Goal: Information Seeking & Learning: Find specific fact

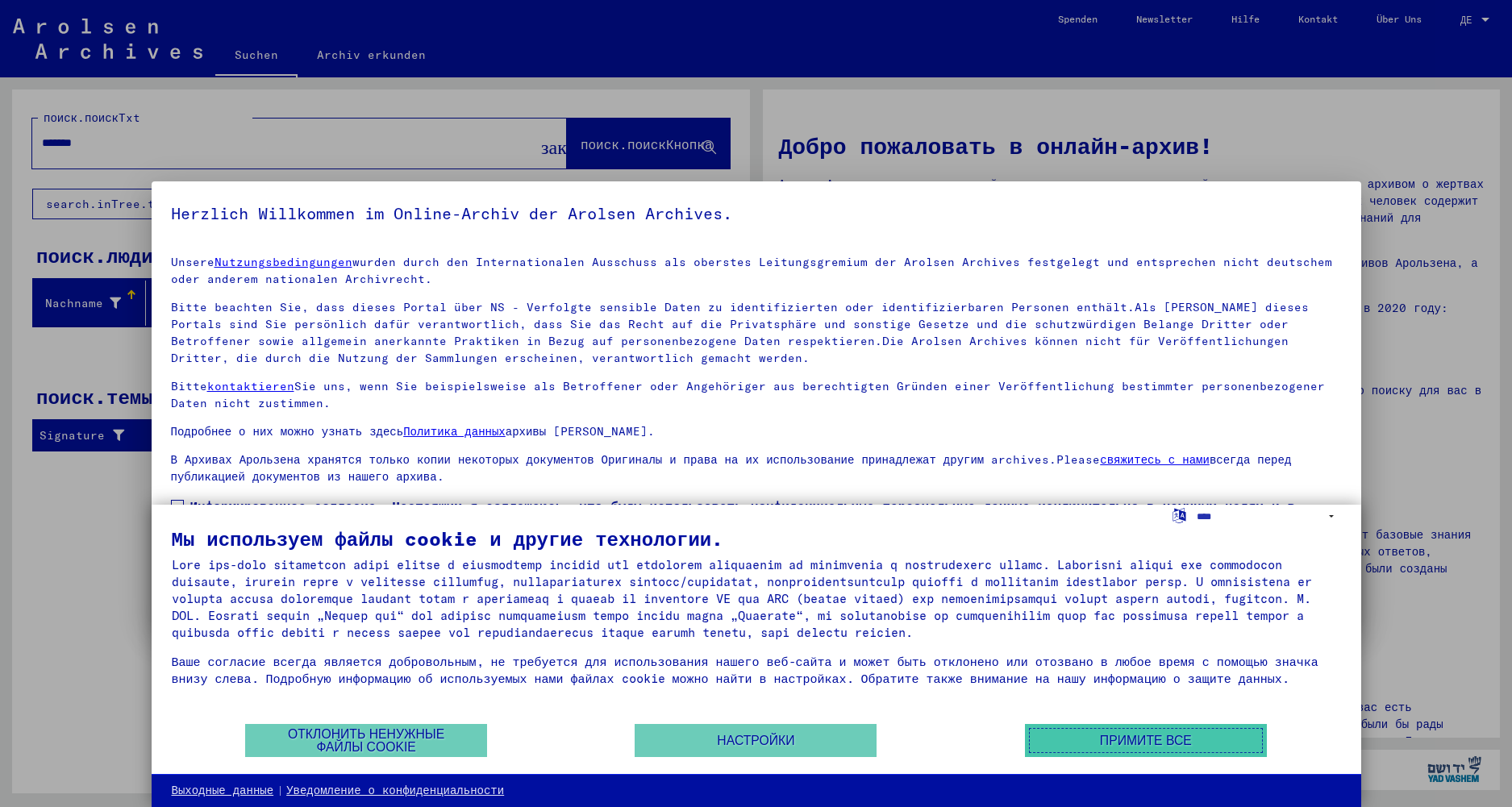
click at [1091, 729] on button "Примите все" at bounding box center [1146, 740] width 242 height 33
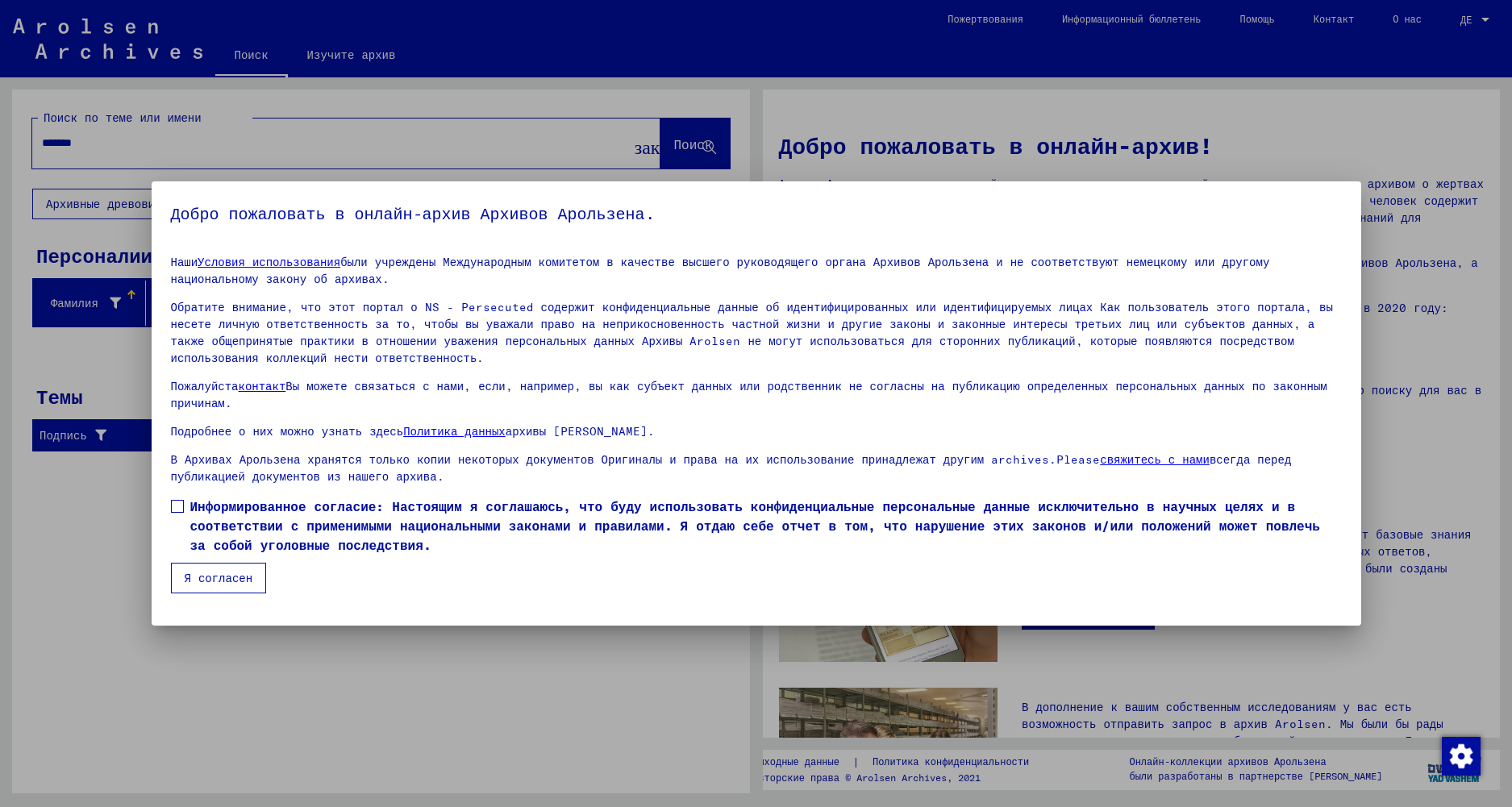
click at [244, 525] on mat-checkbox "Информированное согласие: Настоящим я соглашаюсь, что буду использовать конфиде…" at bounding box center [757, 529] width 1171 height 66
click at [179, 500] on span at bounding box center [177, 506] width 13 height 13
click at [187, 563] on button "Я согласен" at bounding box center [219, 578] width 96 height 30
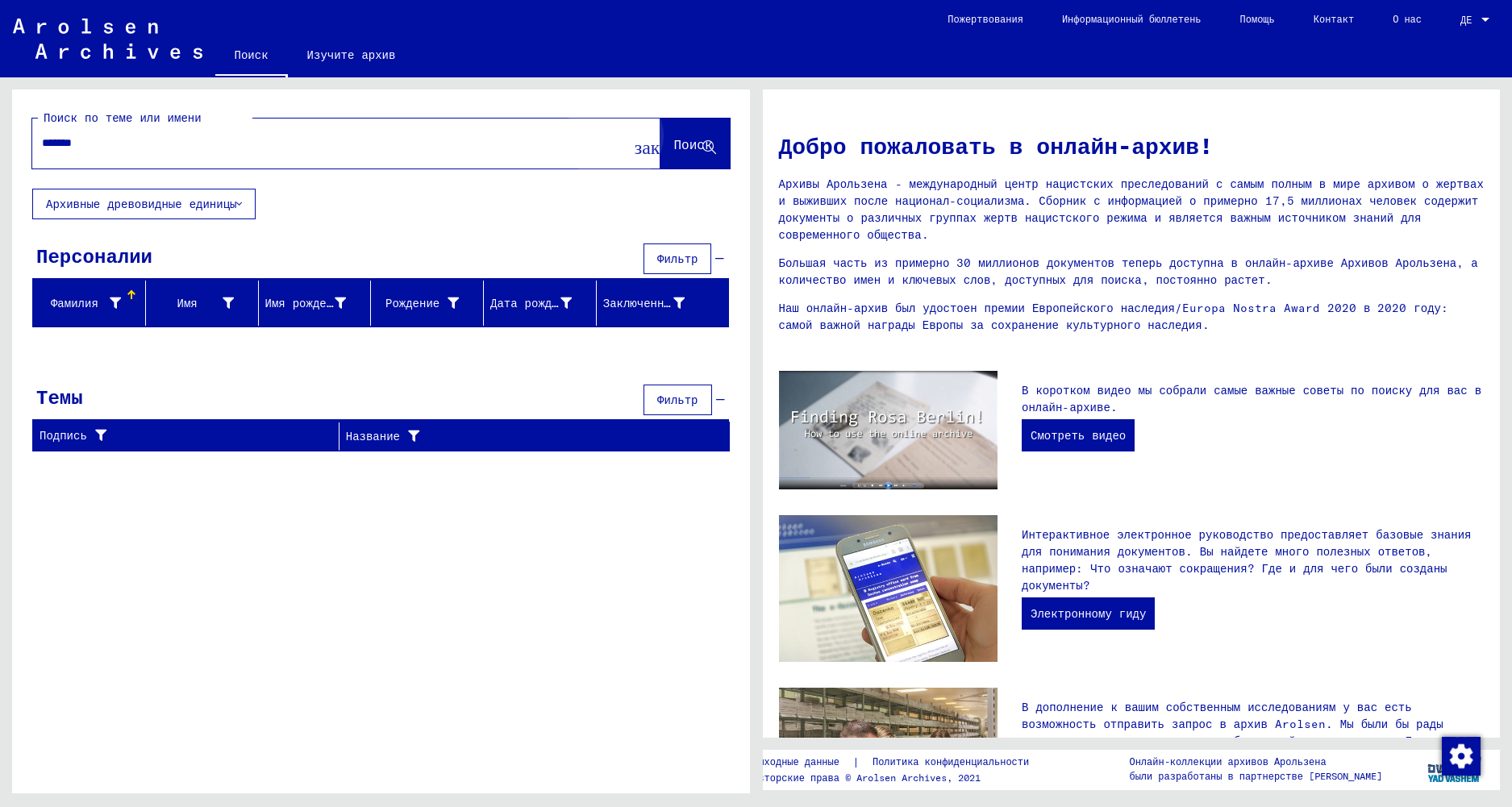
click at [670, 155] on button "Поиск" at bounding box center [695, 144] width 69 height 50
click at [503, 310] on div "Дата рождения" at bounding box center [531, 304] width 81 height 17
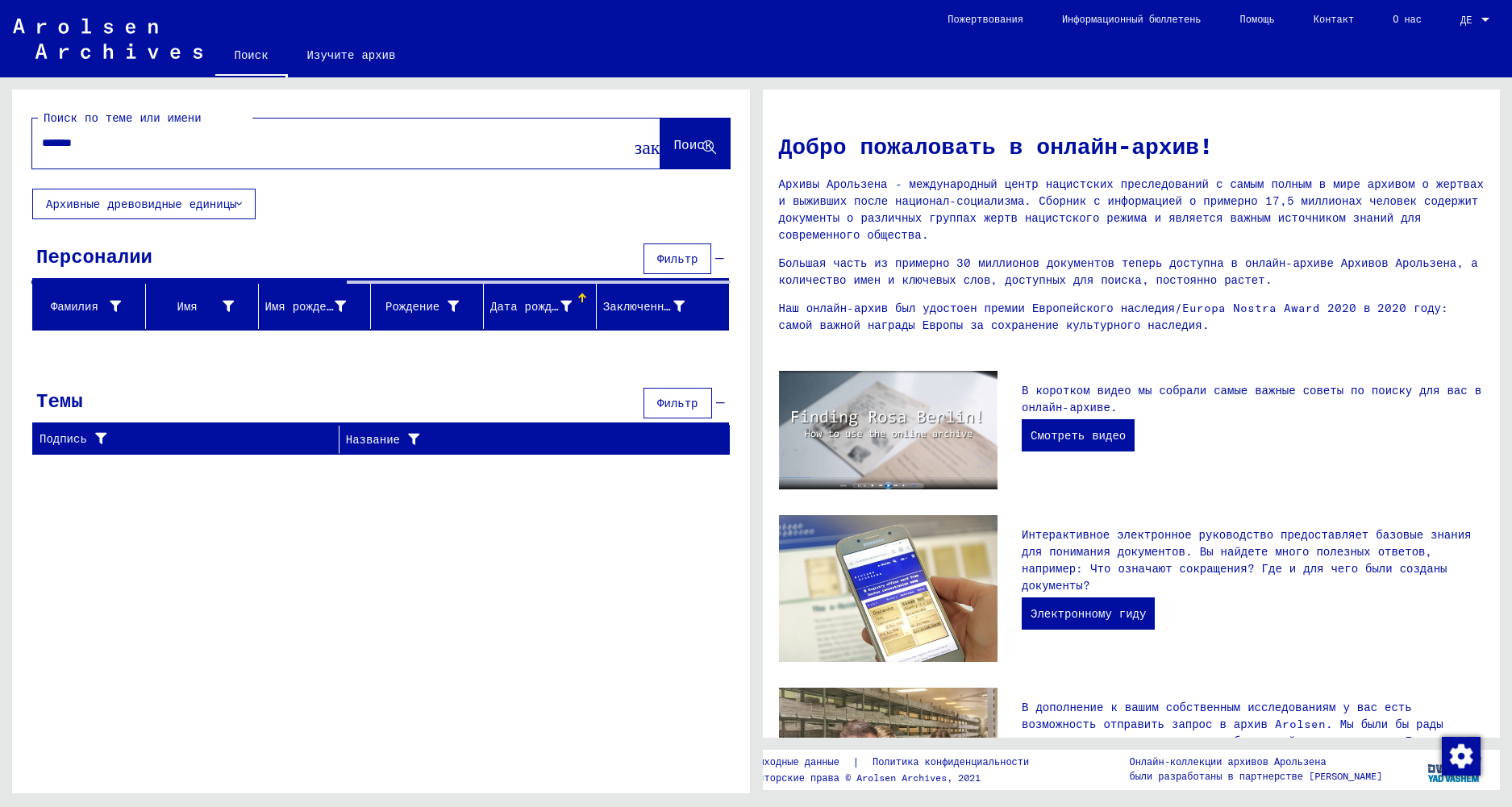
click at [684, 253] on span "Фильтр" at bounding box center [677, 259] width 41 height 15
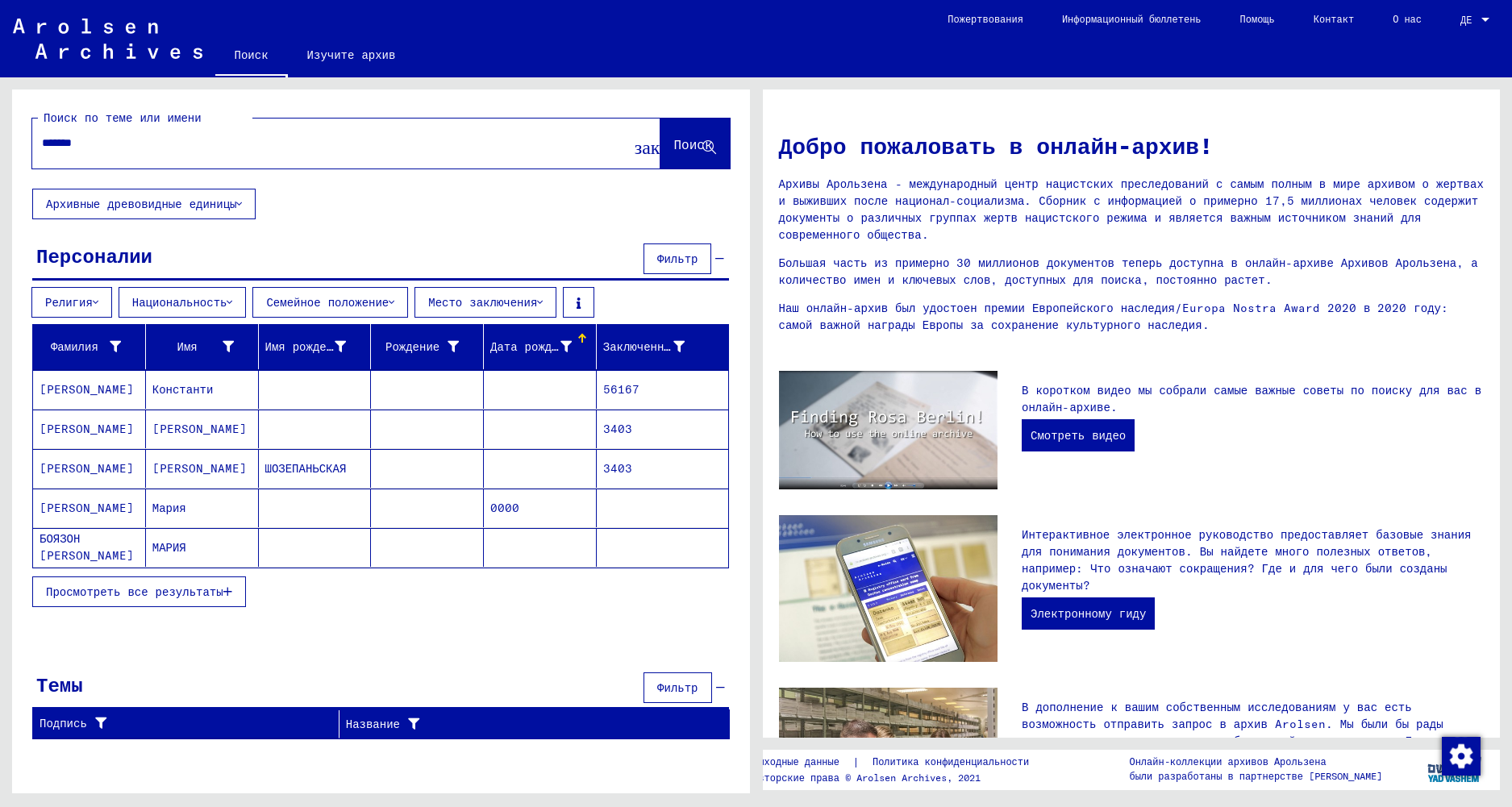
click at [136, 594] on span "Просмотреть все результаты" at bounding box center [134, 592] width 177 height 15
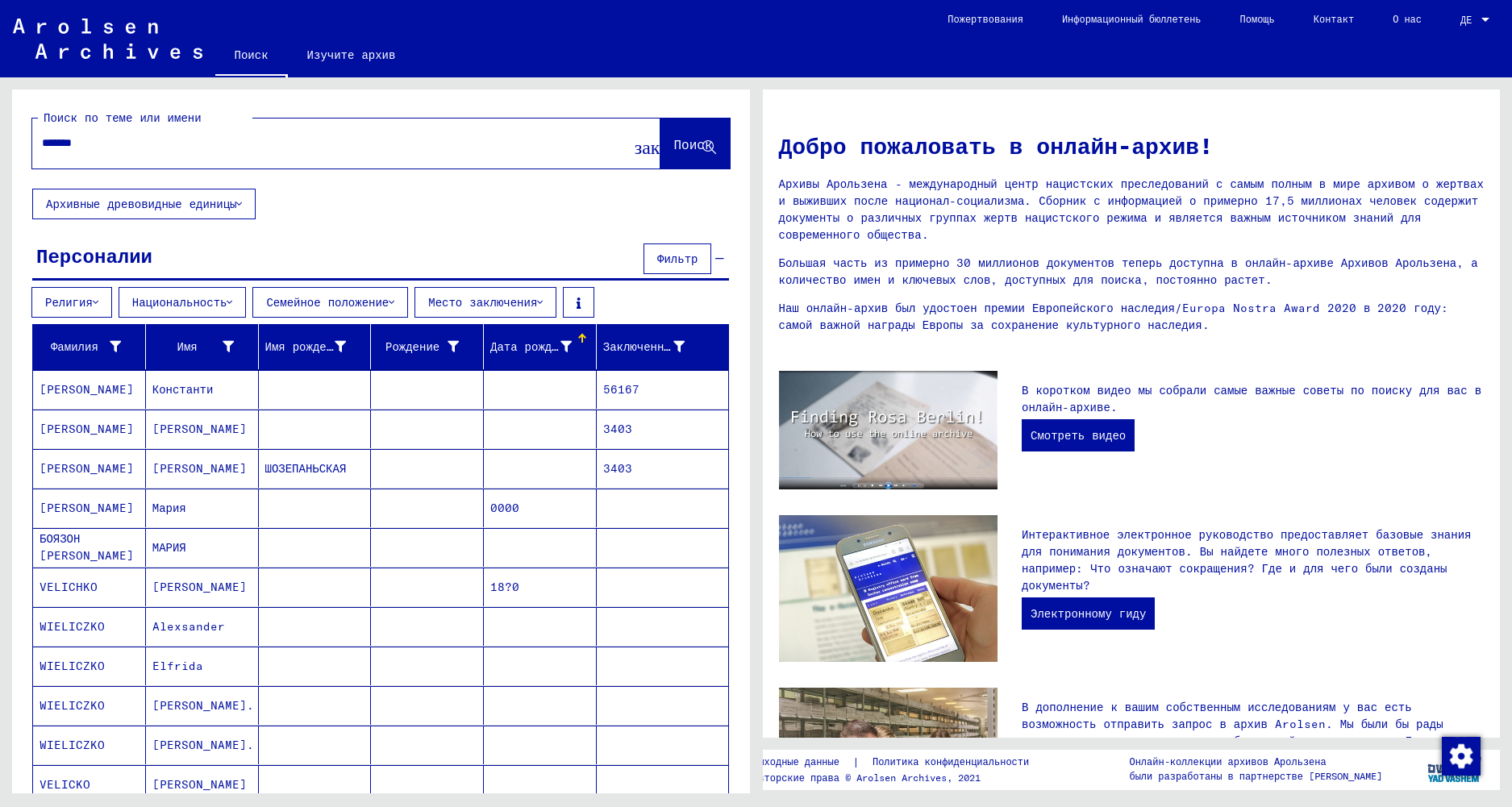
click at [176, 157] on div "*******" at bounding box center [322, 143] width 580 height 36
click at [171, 145] on input "*******" at bounding box center [326, 144] width 570 height 17
type input "**********"
click at [673, 151] on span "Поиск" at bounding box center [692, 144] width 39 height 16
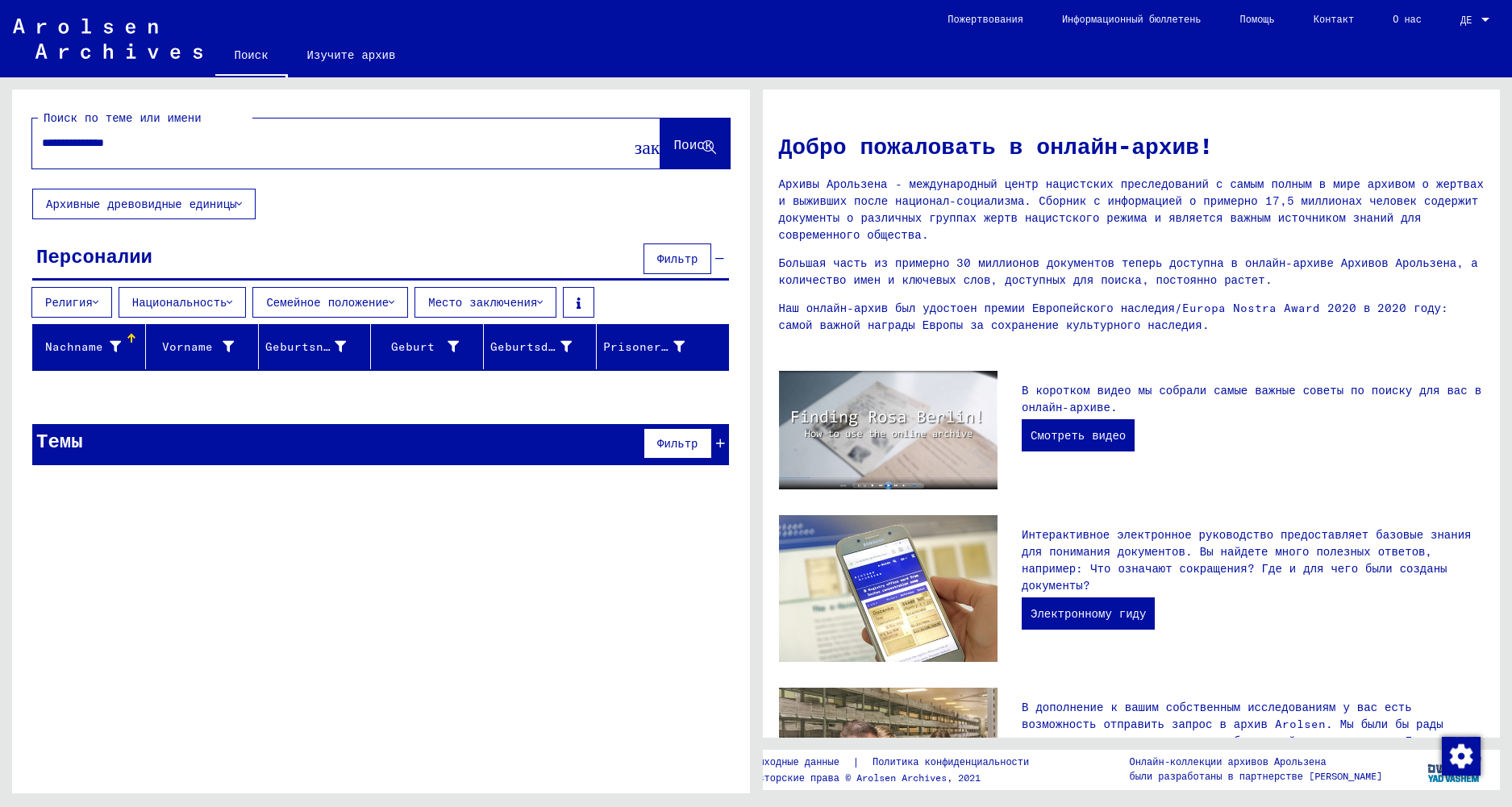
click at [672, 252] on span "Фильтр" at bounding box center [677, 259] width 41 height 15
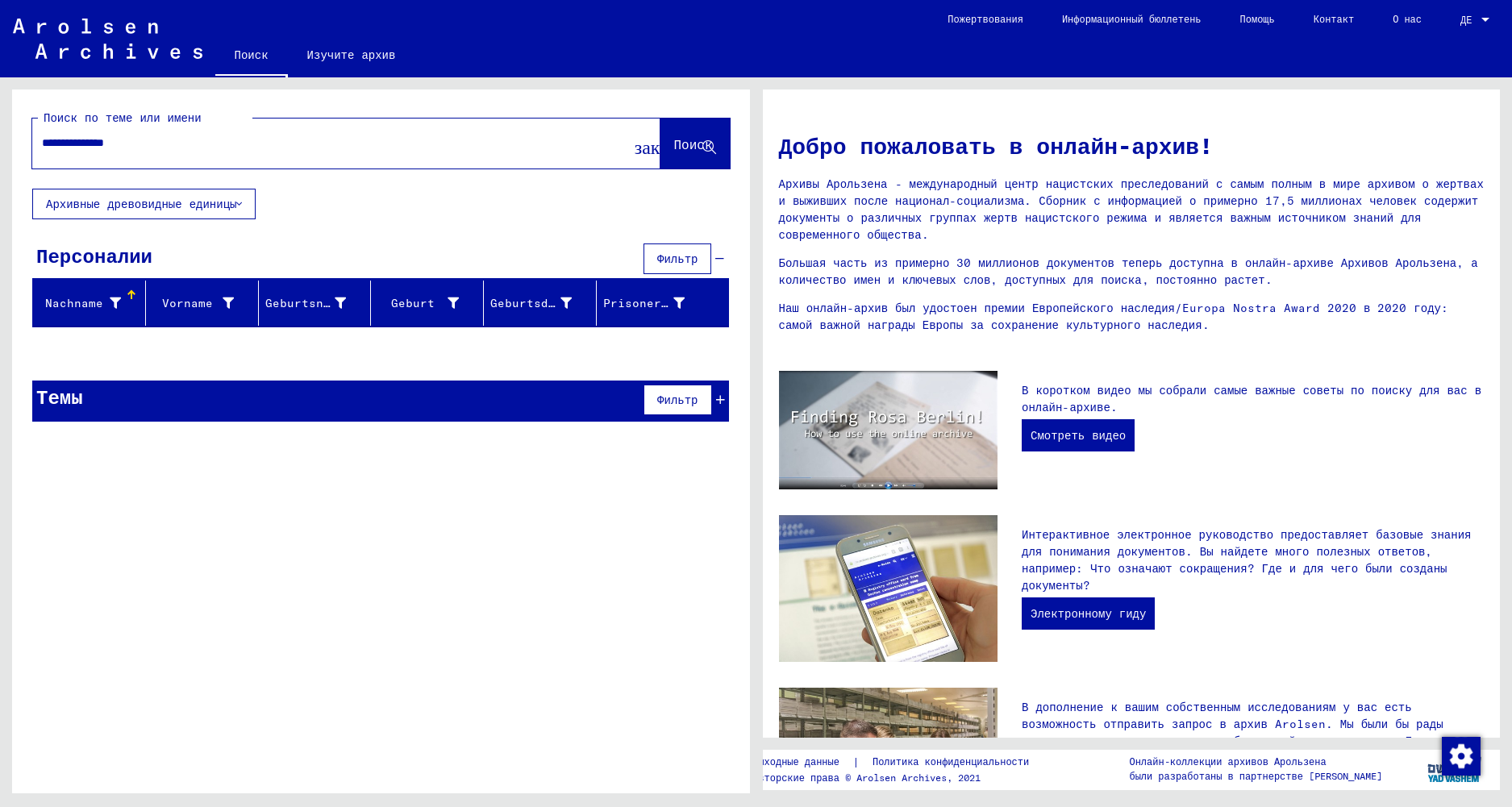
click at [672, 252] on span "Фильтр" at bounding box center [677, 259] width 41 height 15
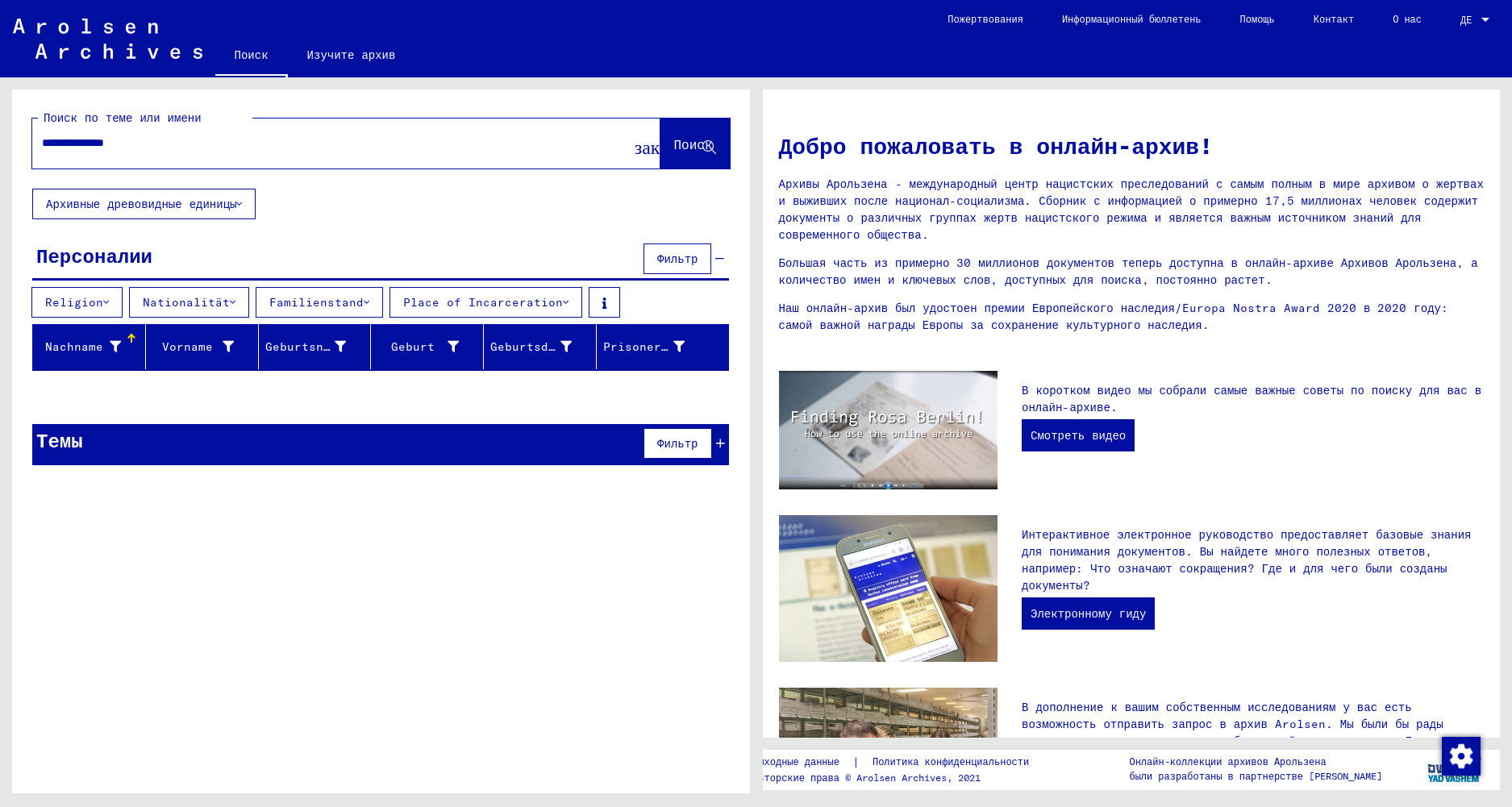
click at [684, 264] on span "Фильтр" at bounding box center [677, 259] width 41 height 15
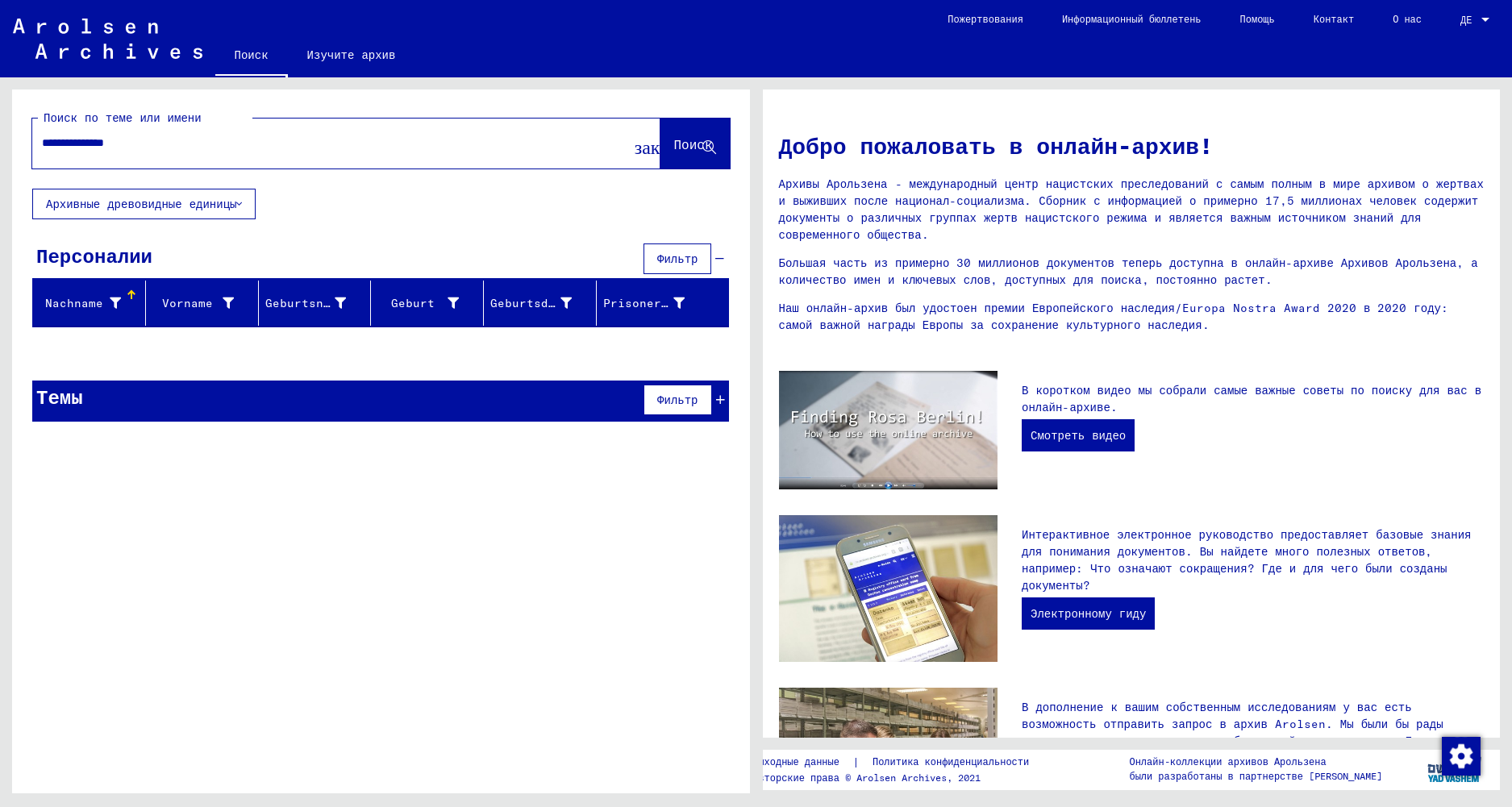
click at [684, 264] on span "Фильтр" at bounding box center [677, 259] width 41 height 15
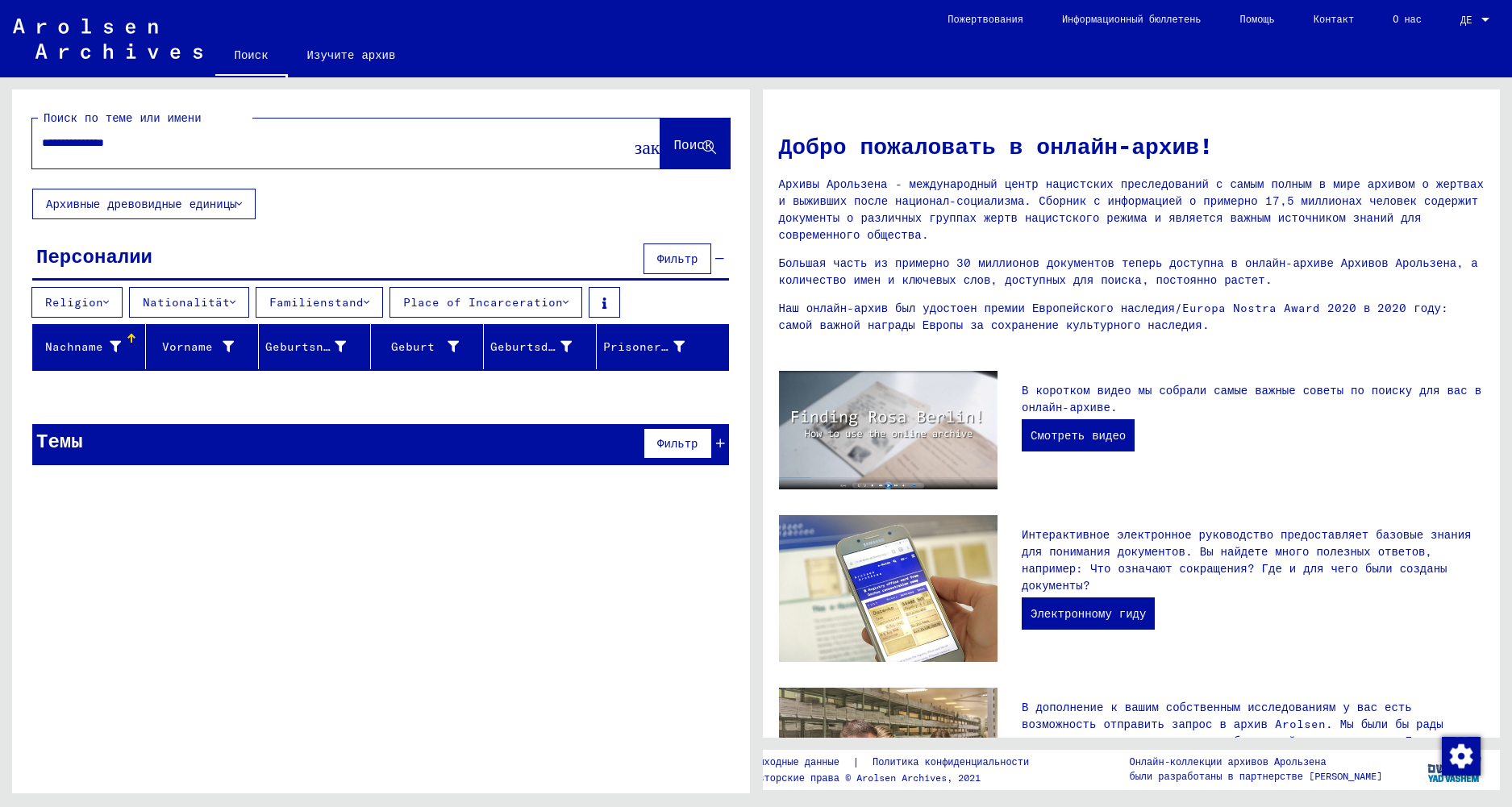
click at [684, 264] on span "Фильтр" at bounding box center [677, 259] width 41 height 15
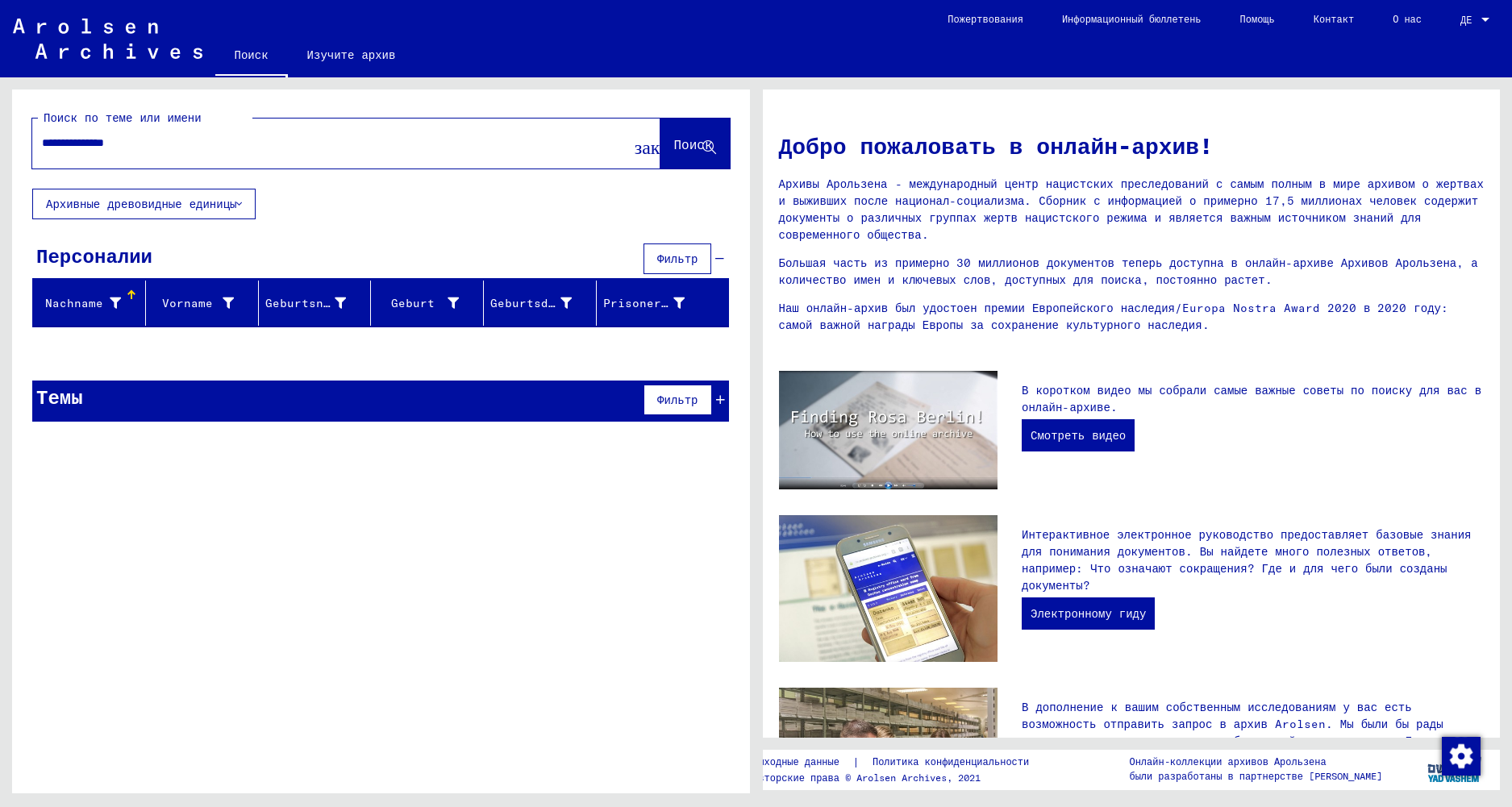
click at [701, 399] on button "Фильтр" at bounding box center [677, 400] width 67 height 30
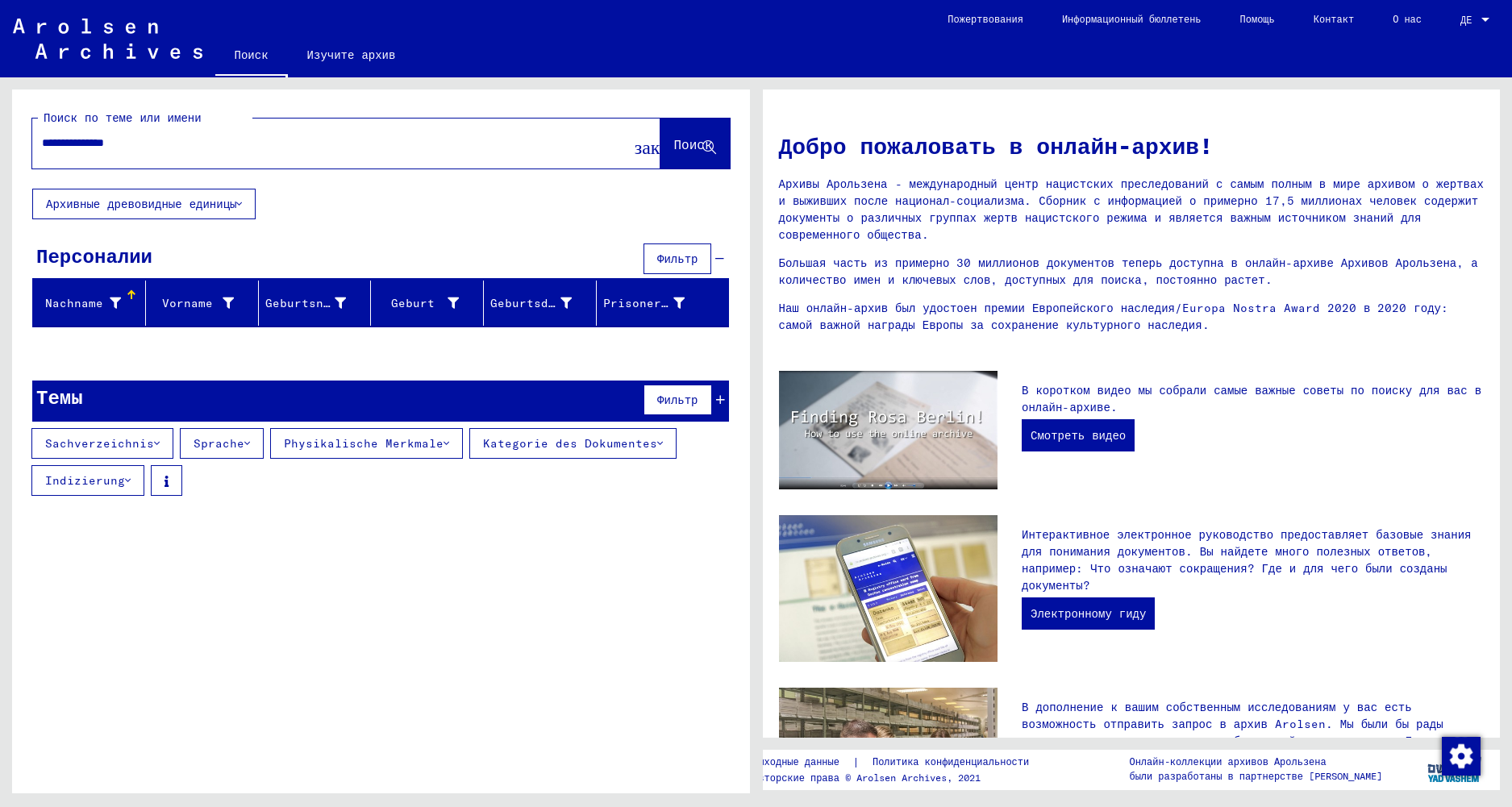
click at [701, 399] on button "Фильтр" at bounding box center [677, 400] width 67 height 30
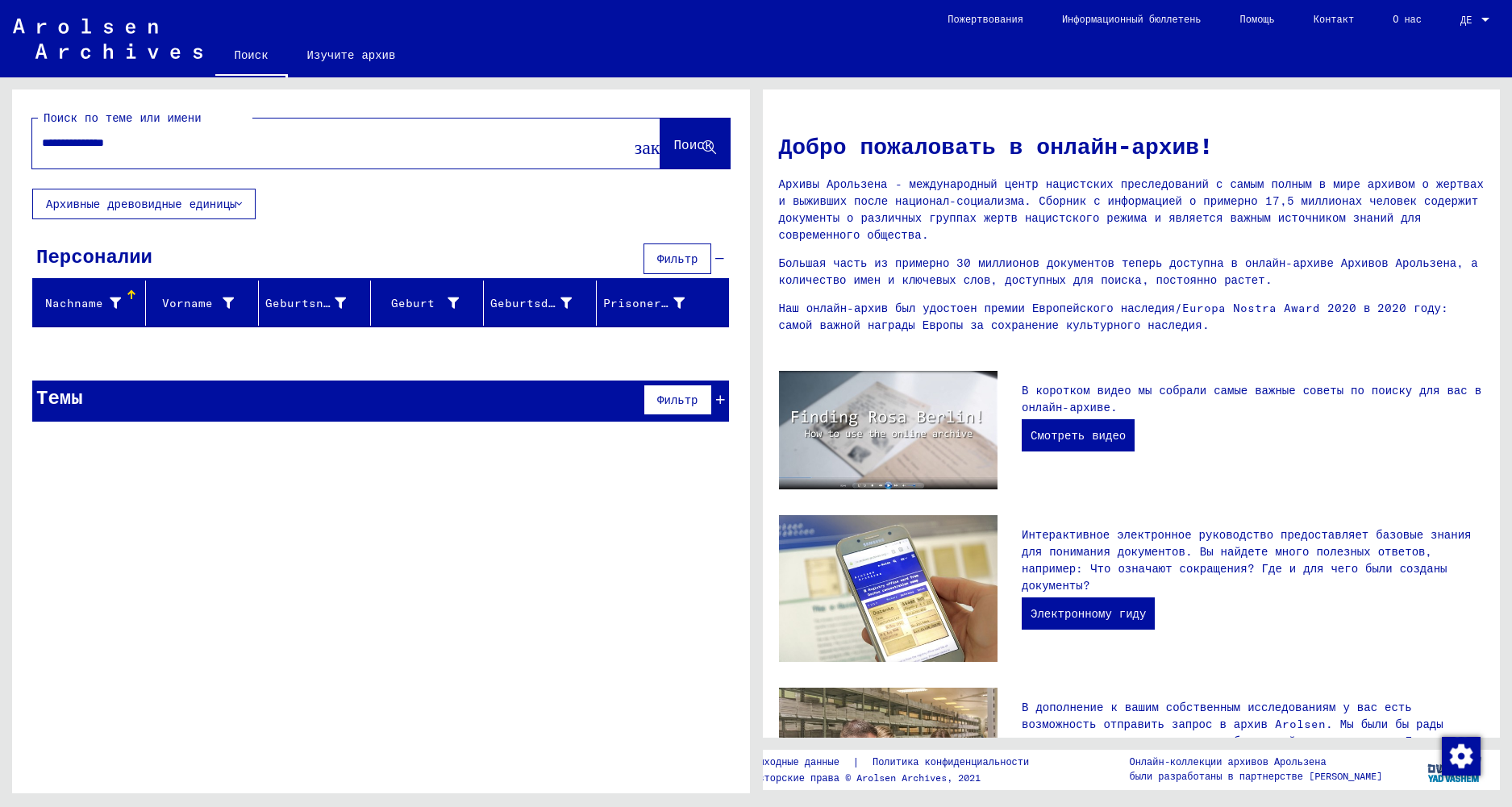
click at [400, 145] on input "**********" at bounding box center [326, 144] width 570 height 17
click at [176, 196] on button "Архивные древовидные единицы" at bounding box center [144, 203] width 223 height 30
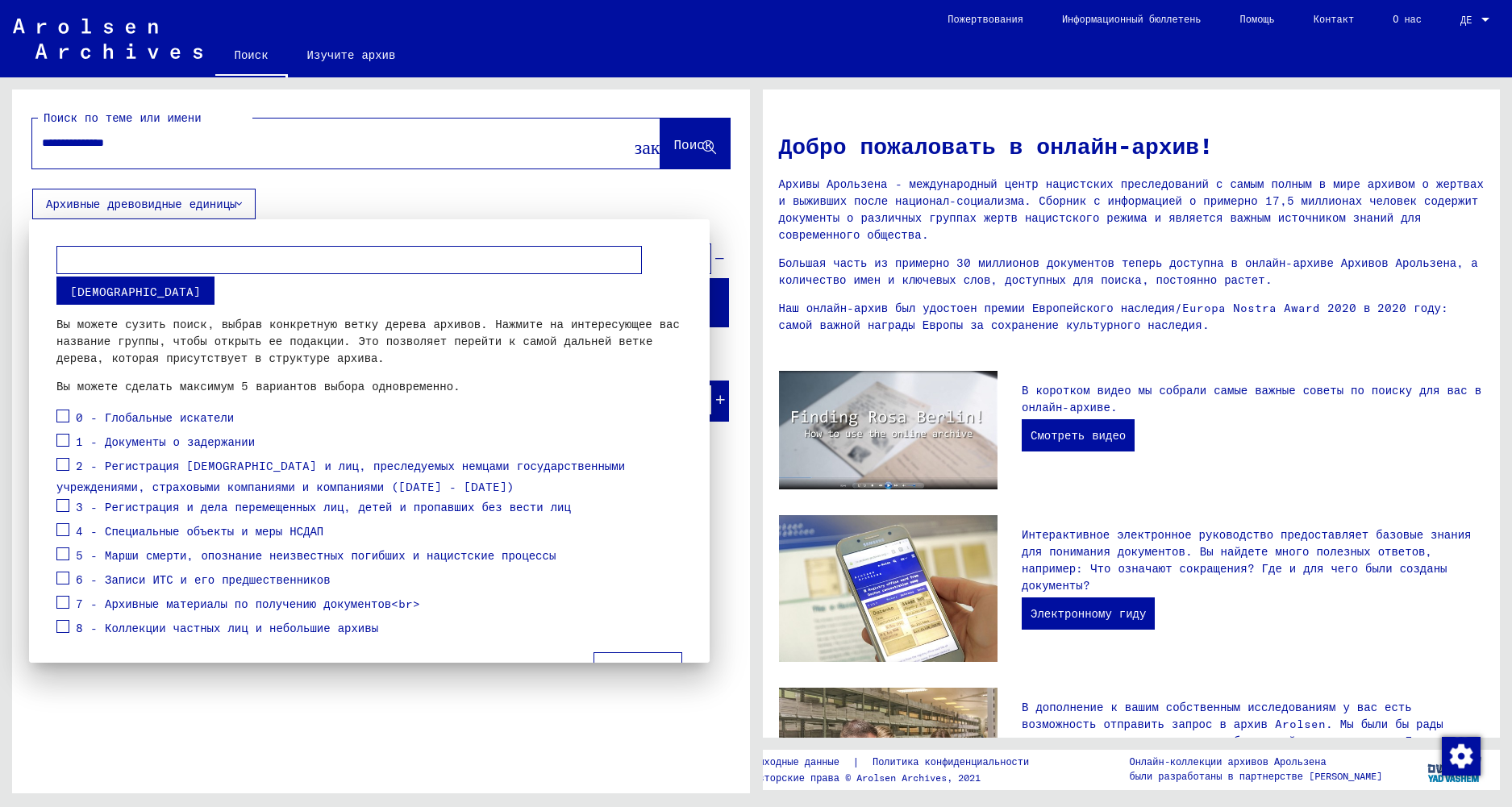
click at [72, 630] on div "8 - Коллекции частных лиц и небольшие архивы" at bounding box center [217, 629] width 322 height 24
click at [67, 625] on span at bounding box center [62, 626] width 13 height 13
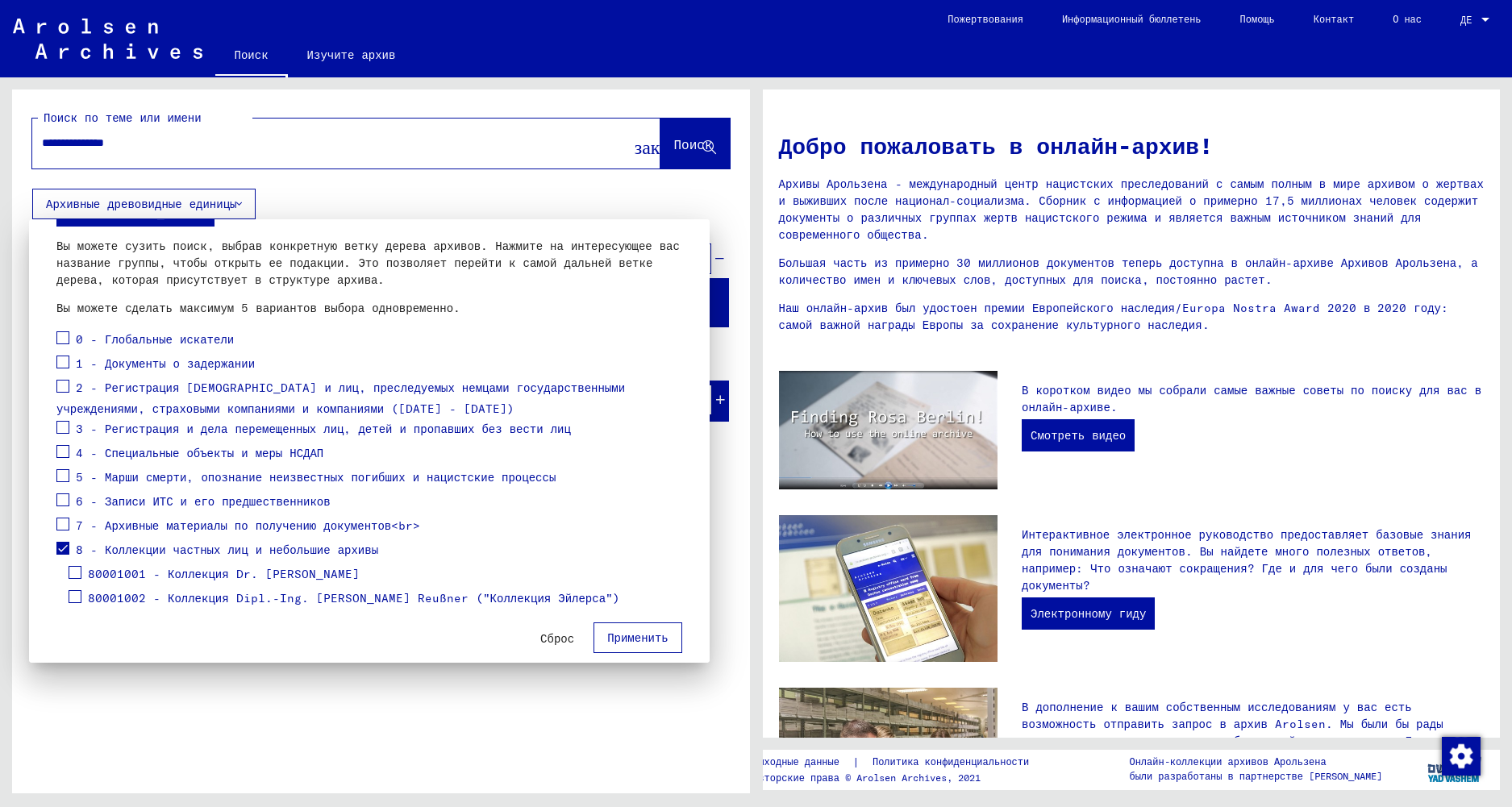
scroll to position [80, 0]
click at [61, 515] on label at bounding box center [62, 520] width 13 height 16
click at [61, 503] on span at bounding box center [62, 497] width 13 height 13
click at [71, 573] on span at bounding box center [74, 570] width 13 height 13
click at [76, 596] on span at bounding box center [74, 594] width 13 height 13
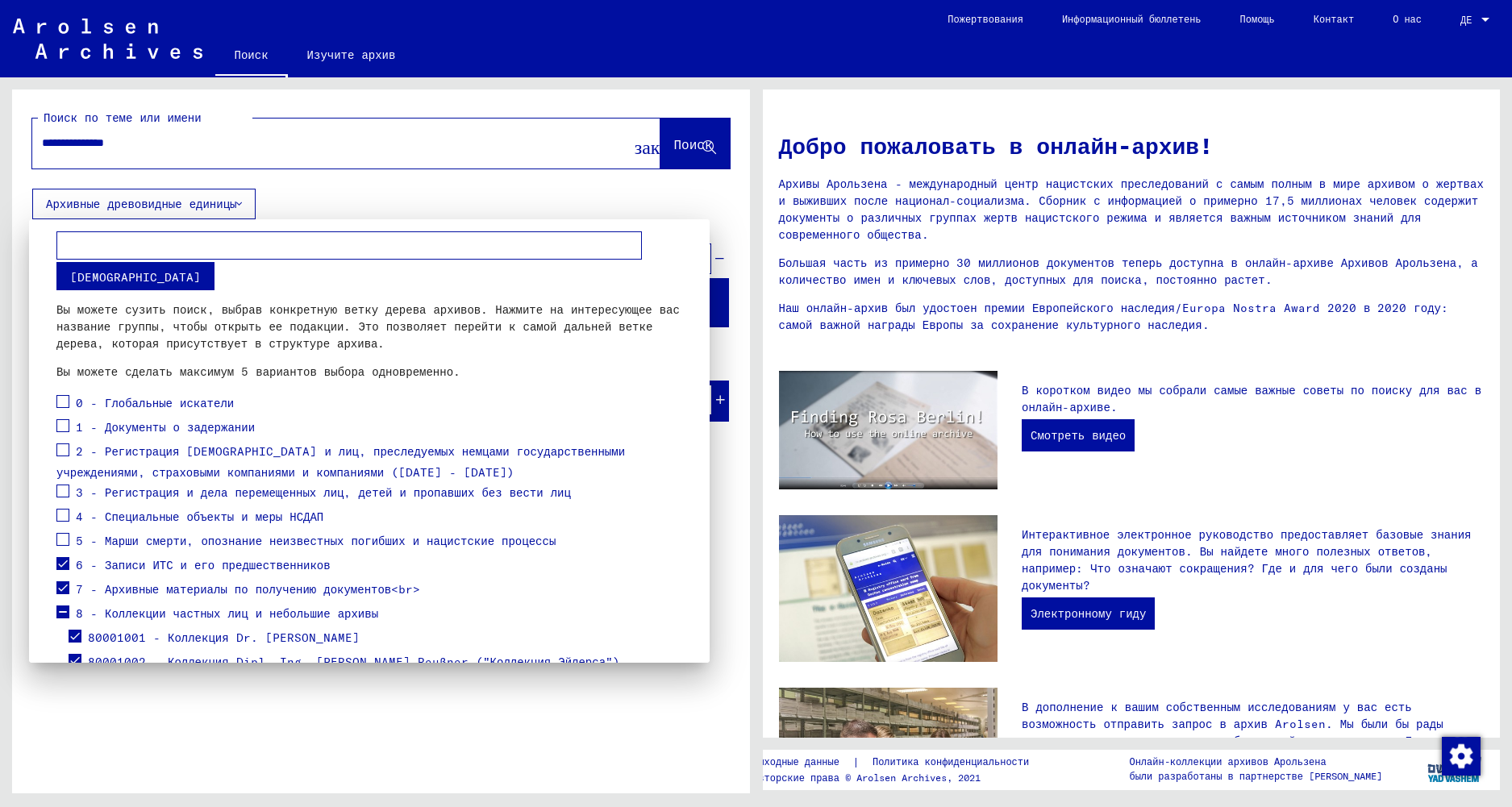
scroll to position [0, 0]
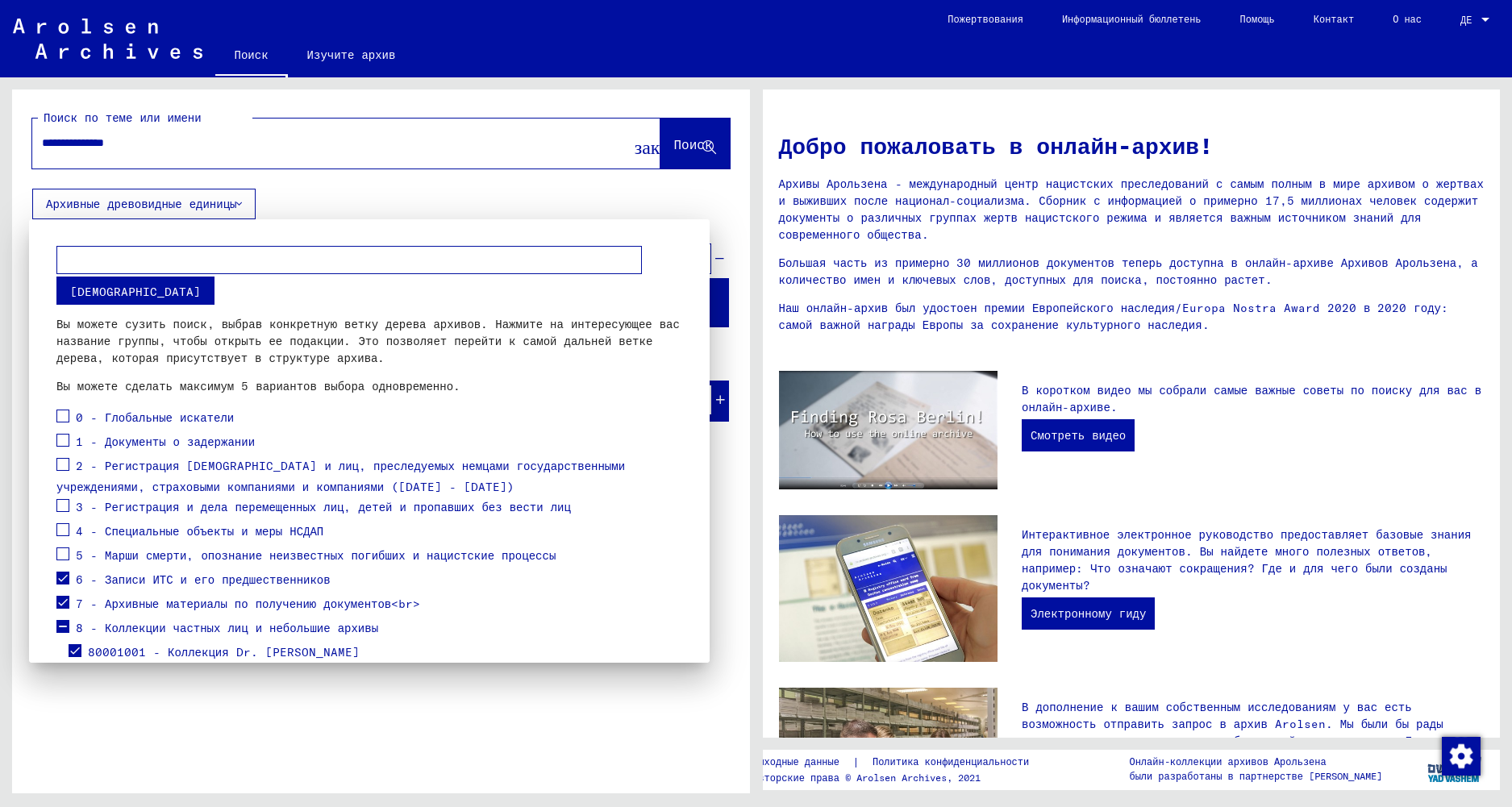
click at [59, 544] on label at bounding box center [62, 552] width 13 height 16
click at [74, 574] on div "6 - Записи ИТС и его предшественников" at bounding box center [193, 580] width 274 height 24
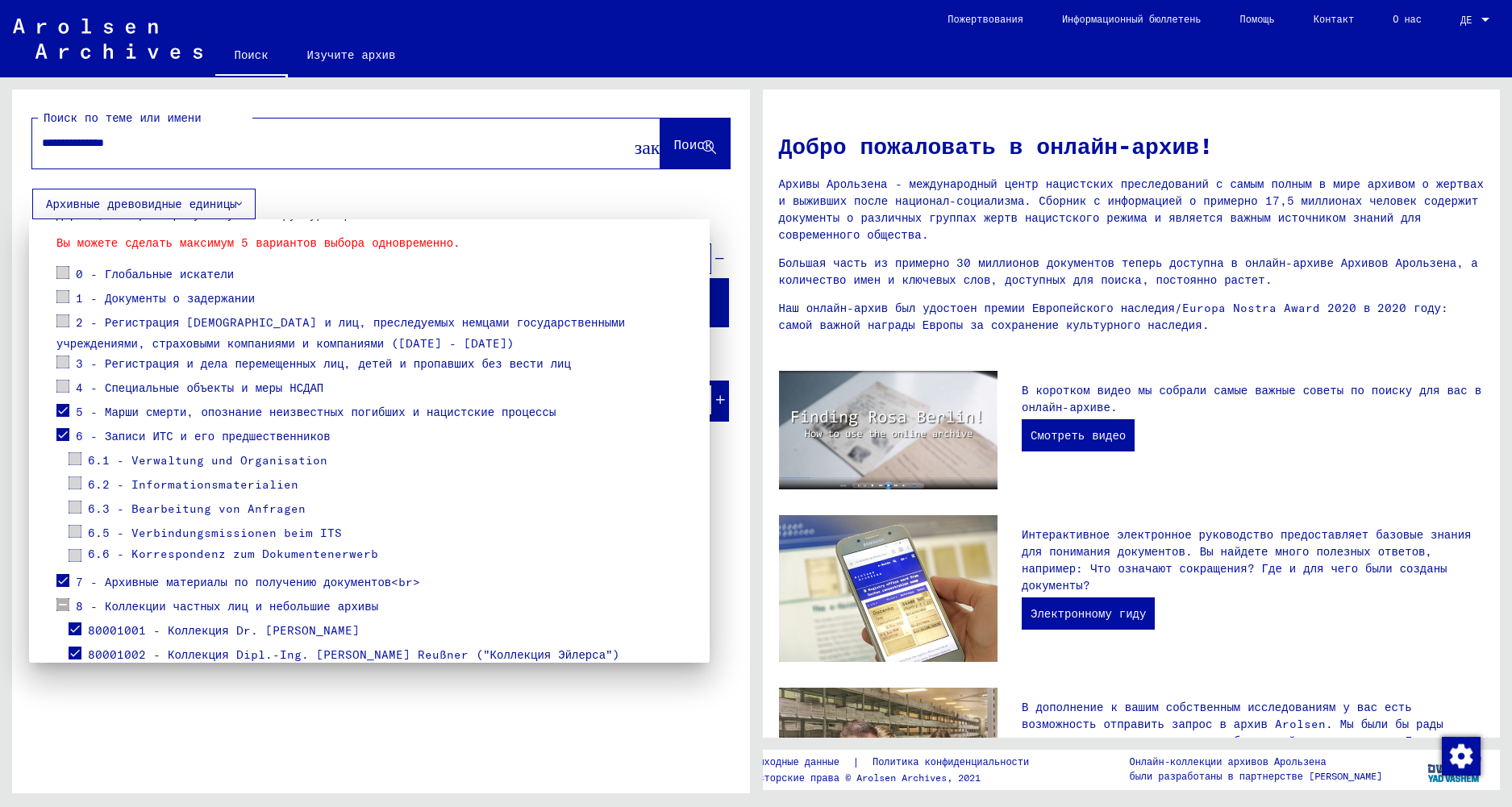
scroll to position [161, 0]
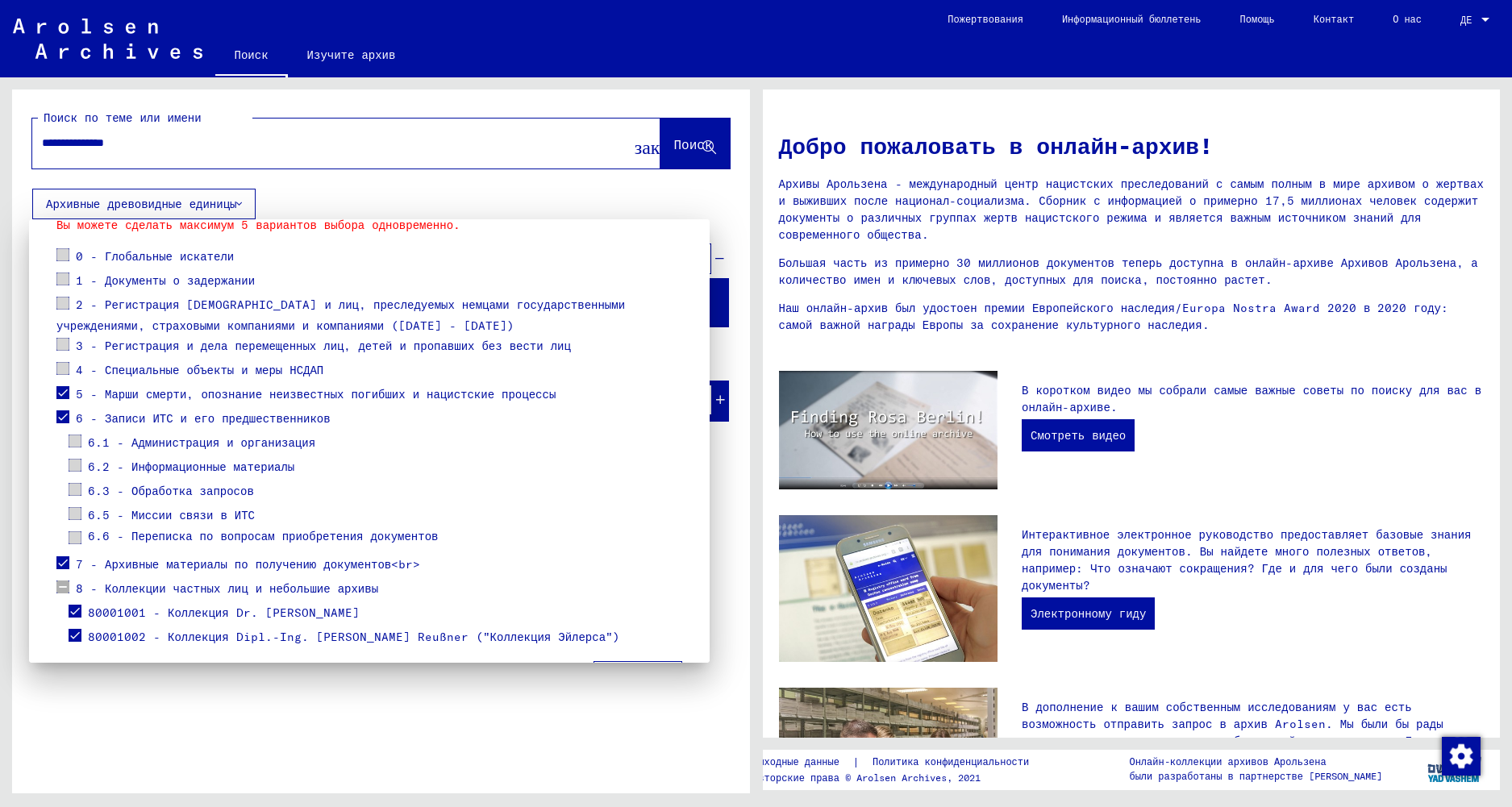
click at [65, 408] on label at bounding box center [62, 415] width 13 height 16
click at [66, 395] on span at bounding box center [62, 393] width 13 height 13
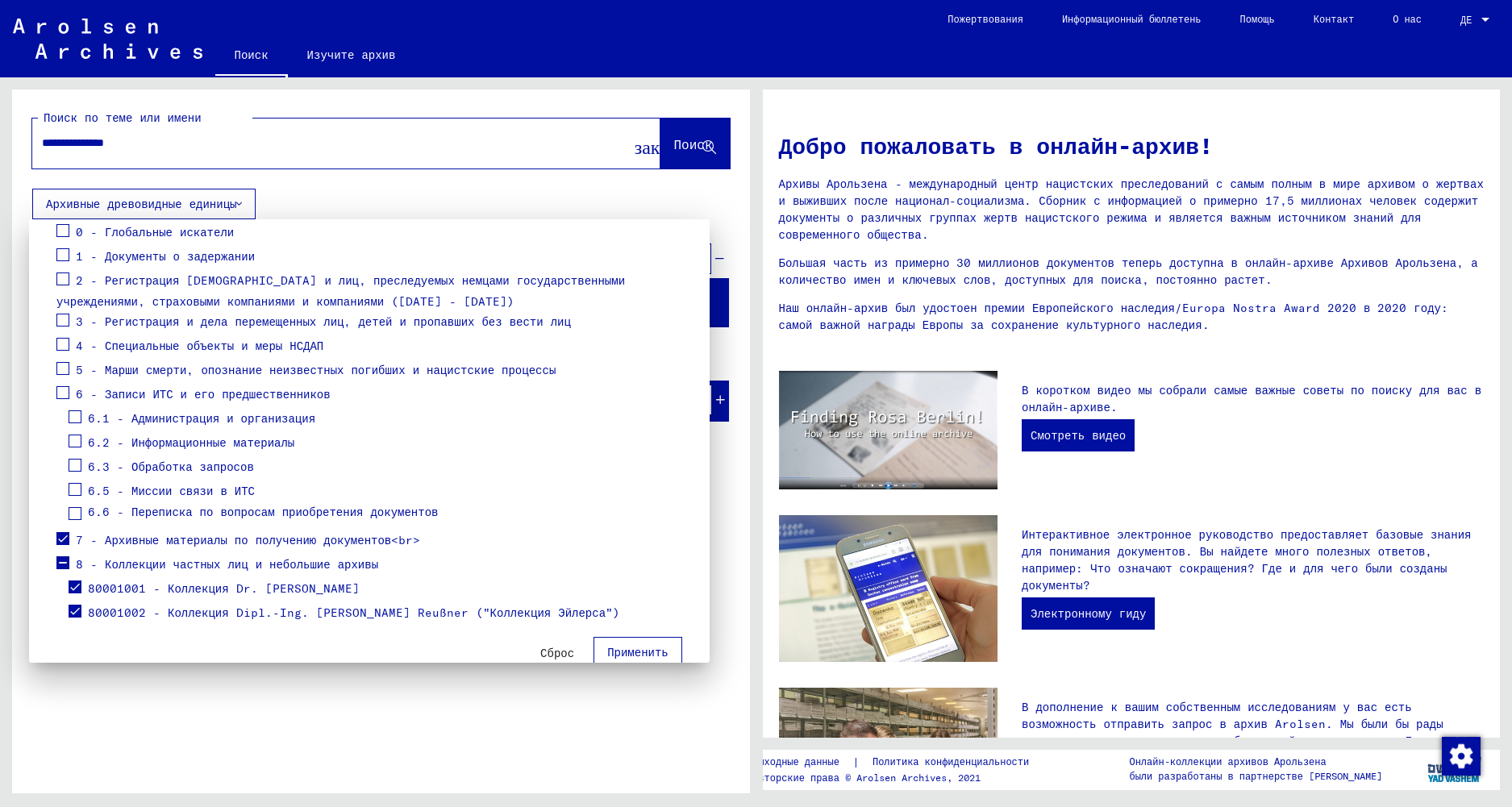
scroll to position [218, 0]
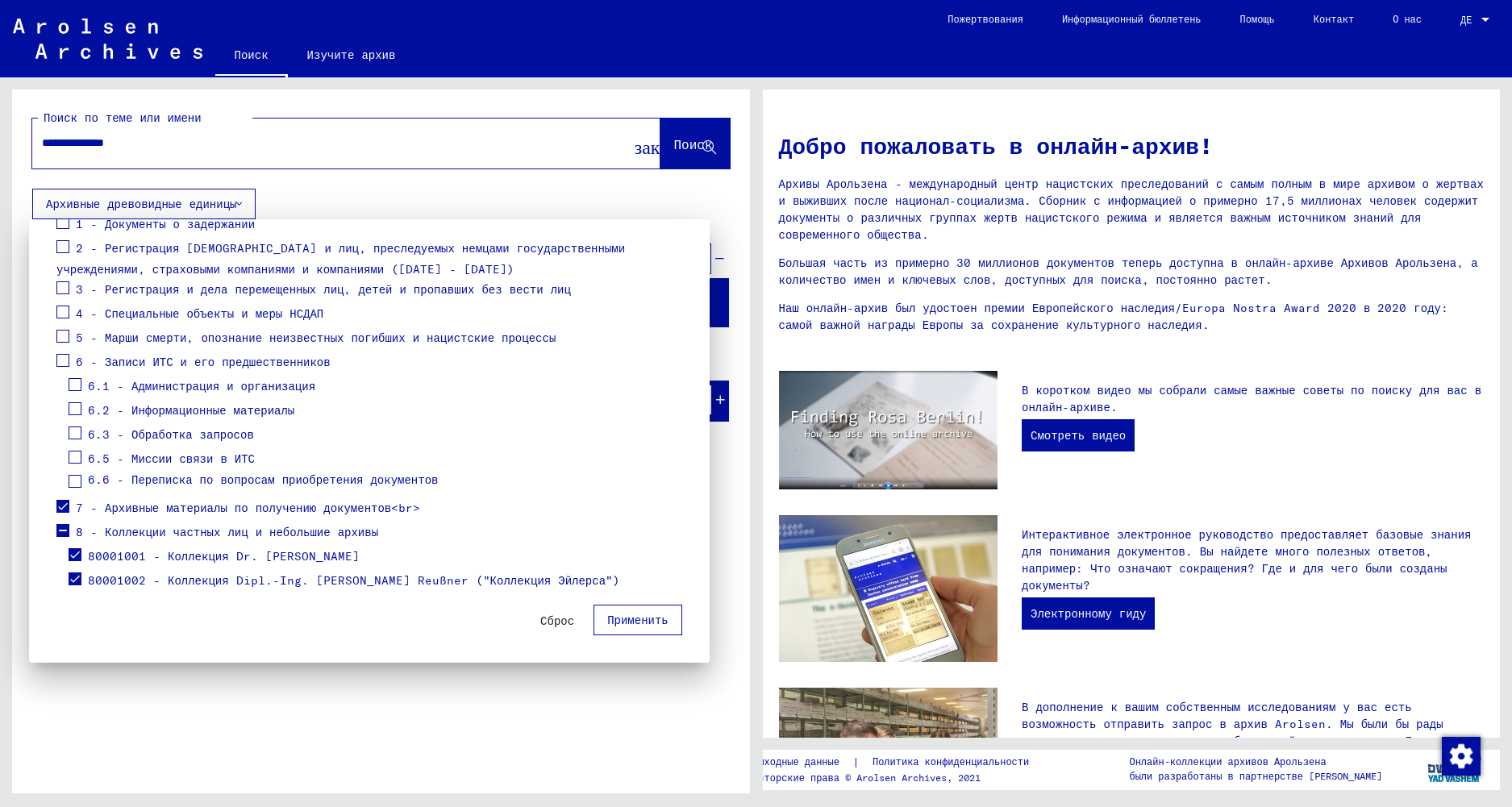
drag, startPoint x: 57, startPoint y: 506, endPoint x: 60, endPoint y: 523, distance: 17.3
click at [58, 506] on span at bounding box center [62, 506] width 13 height 13
click at [64, 538] on mat-checkbox at bounding box center [62, 533] width 13 height 24
click at [66, 544] on mat-checkbox at bounding box center [62, 533] width 13 height 24
click at [74, 563] on mat-checkbox at bounding box center [74, 557] width 13 height 24
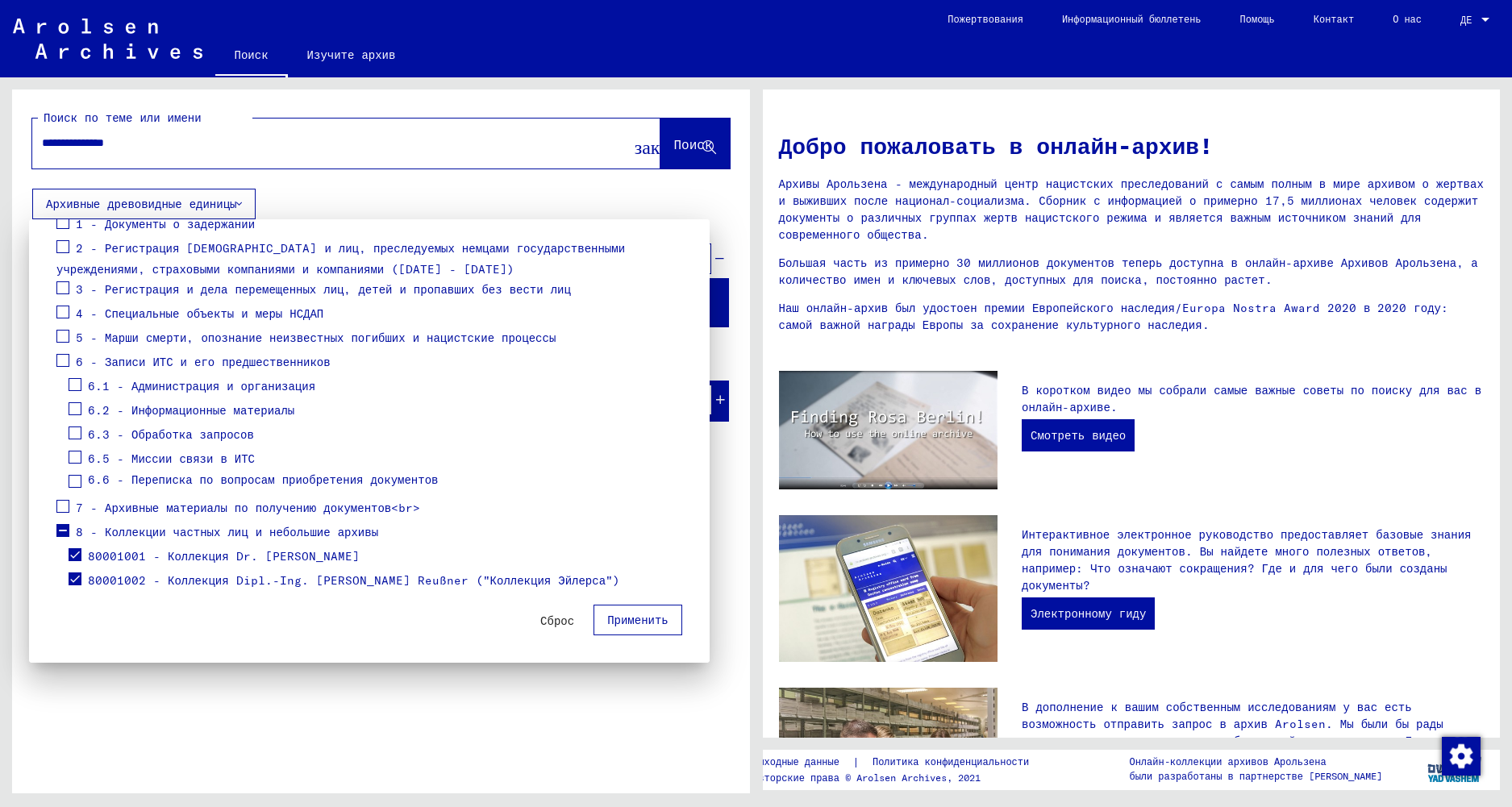
click at [78, 590] on mat-checkbox at bounding box center [74, 581] width 13 height 24
click at [77, 580] on span at bounding box center [74, 579] width 13 height 13
click at [73, 551] on span at bounding box center [74, 554] width 13 height 13
click at [614, 628] on button "Применить" at bounding box center [637, 619] width 89 height 30
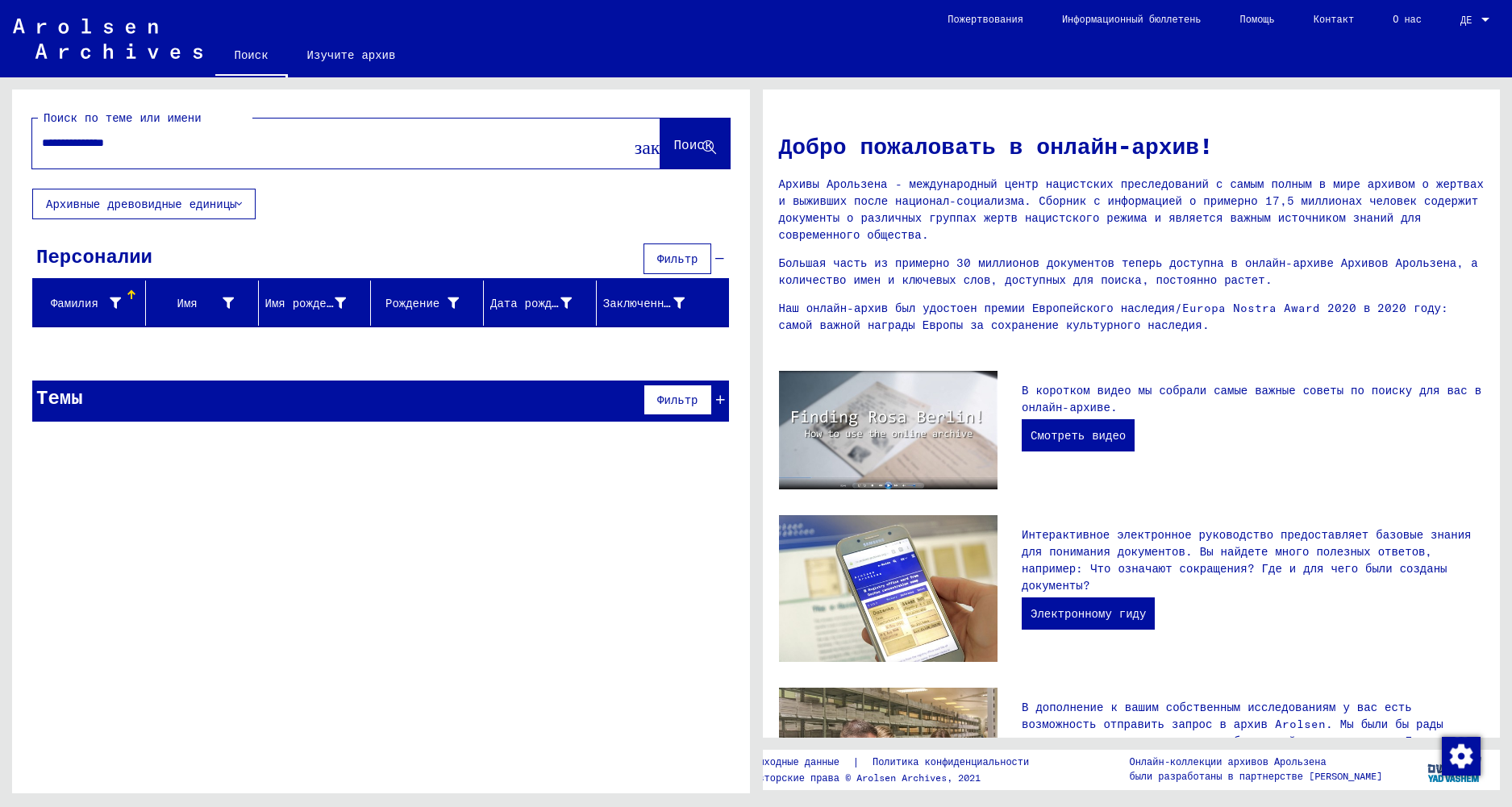
click at [259, 152] on div "**********" at bounding box center [322, 143] width 580 height 36
click at [628, 153] on button "закрывать" at bounding box center [644, 143] width 32 height 32
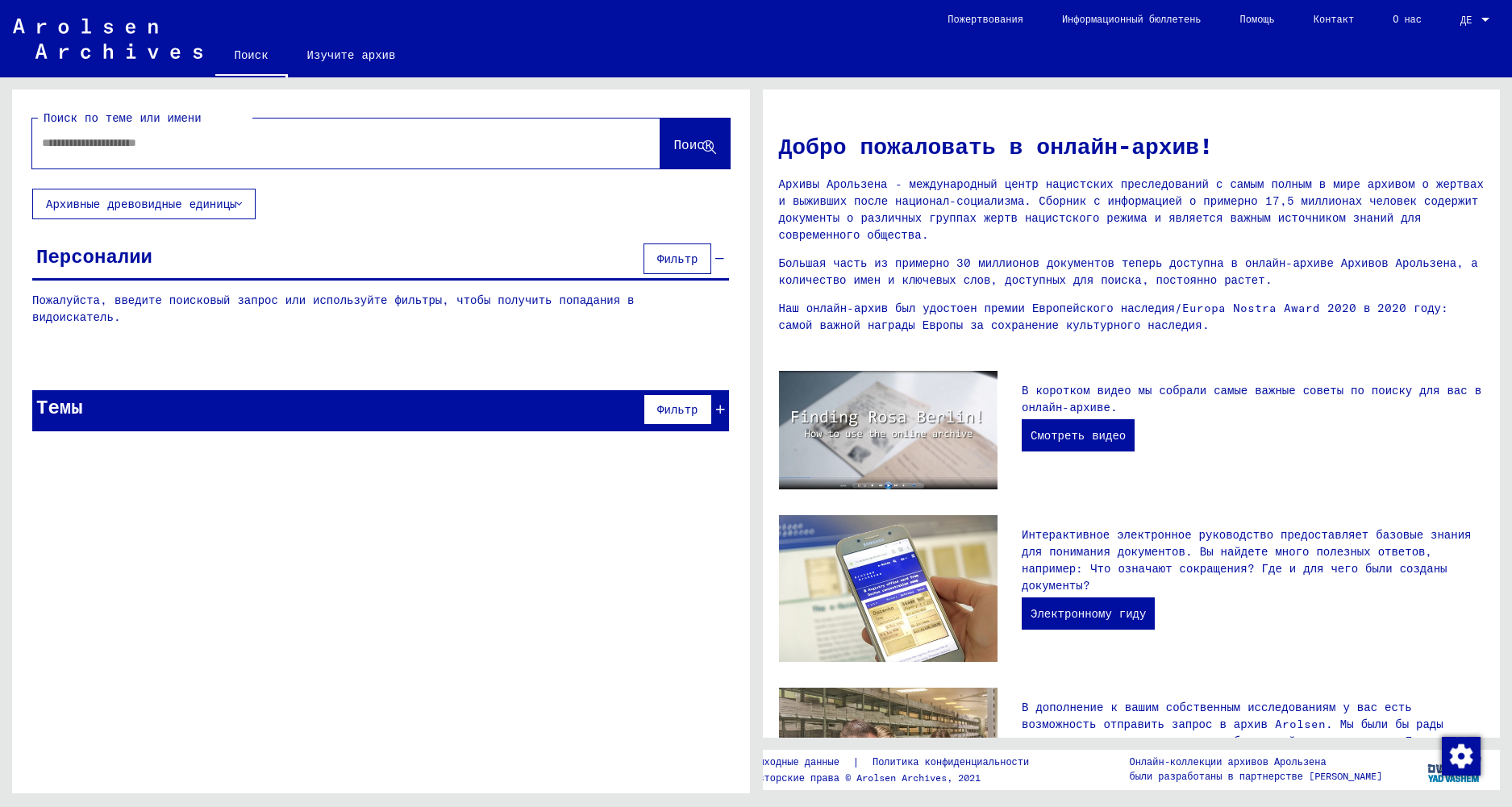
click at [454, 125] on div at bounding box center [322, 143] width 580 height 36
click at [433, 144] on input "text" at bounding box center [326, 144] width 570 height 17
type input "*******"
click at [673, 142] on span "Поиск" at bounding box center [692, 144] width 39 height 16
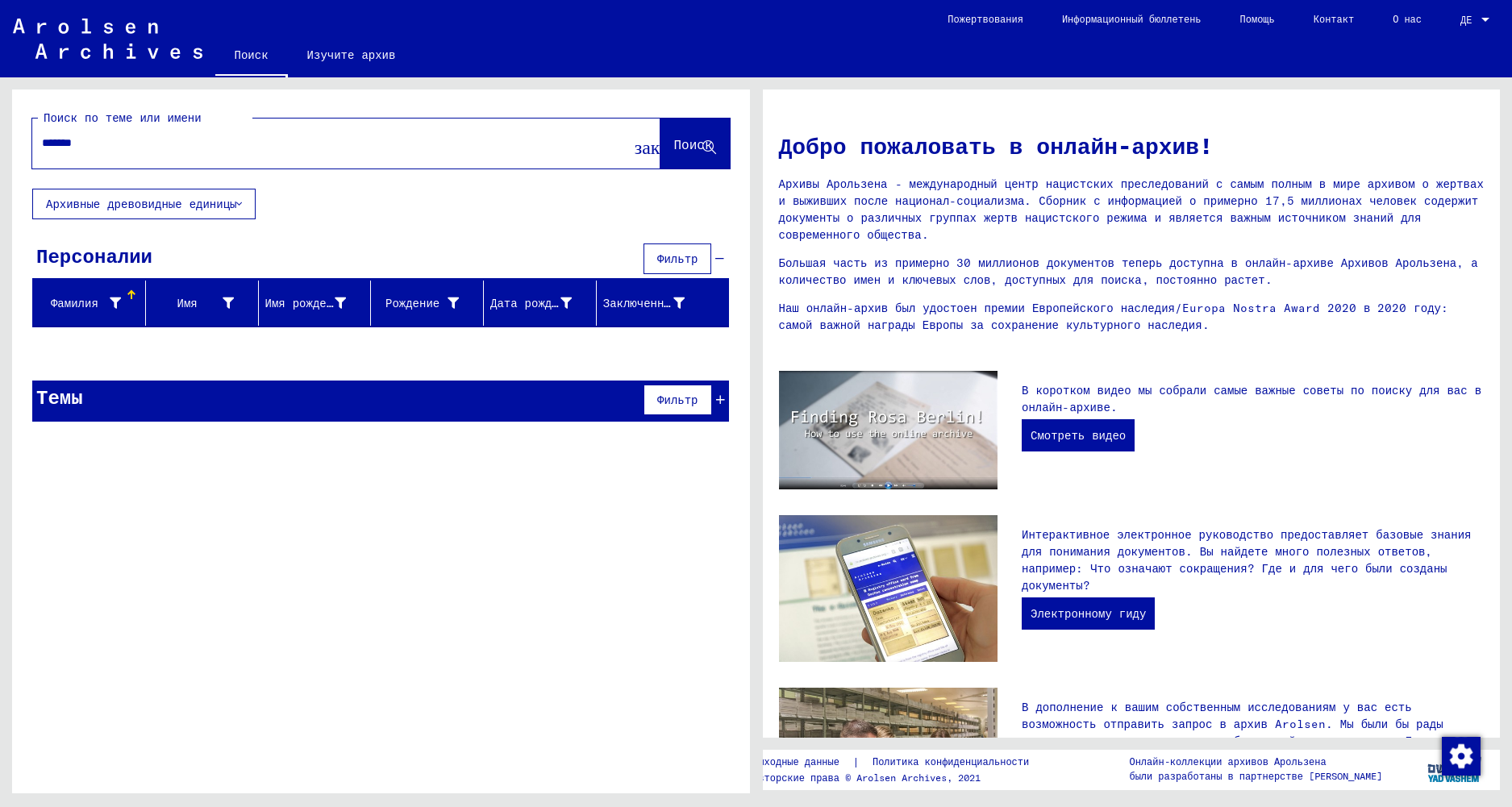
click at [711, 129] on button "Поиск" at bounding box center [695, 144] width 69 height 50
click at [672, 255] on span "Фильтр" at bounding box center [677, 259] width 41 height 15
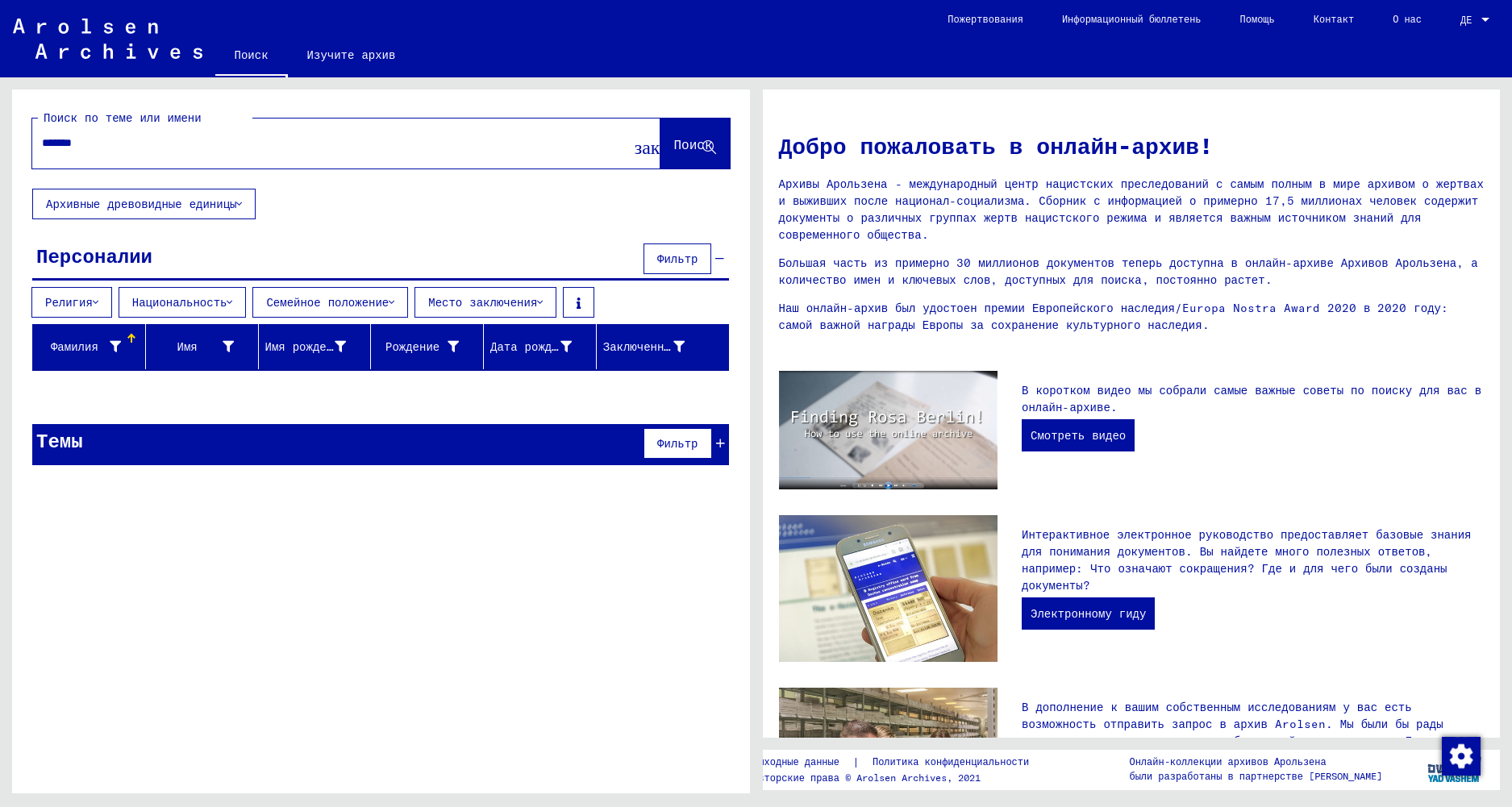
click at [672, 255] on span "Фильтр" at bounding box center [677, 259] width 41 height 15
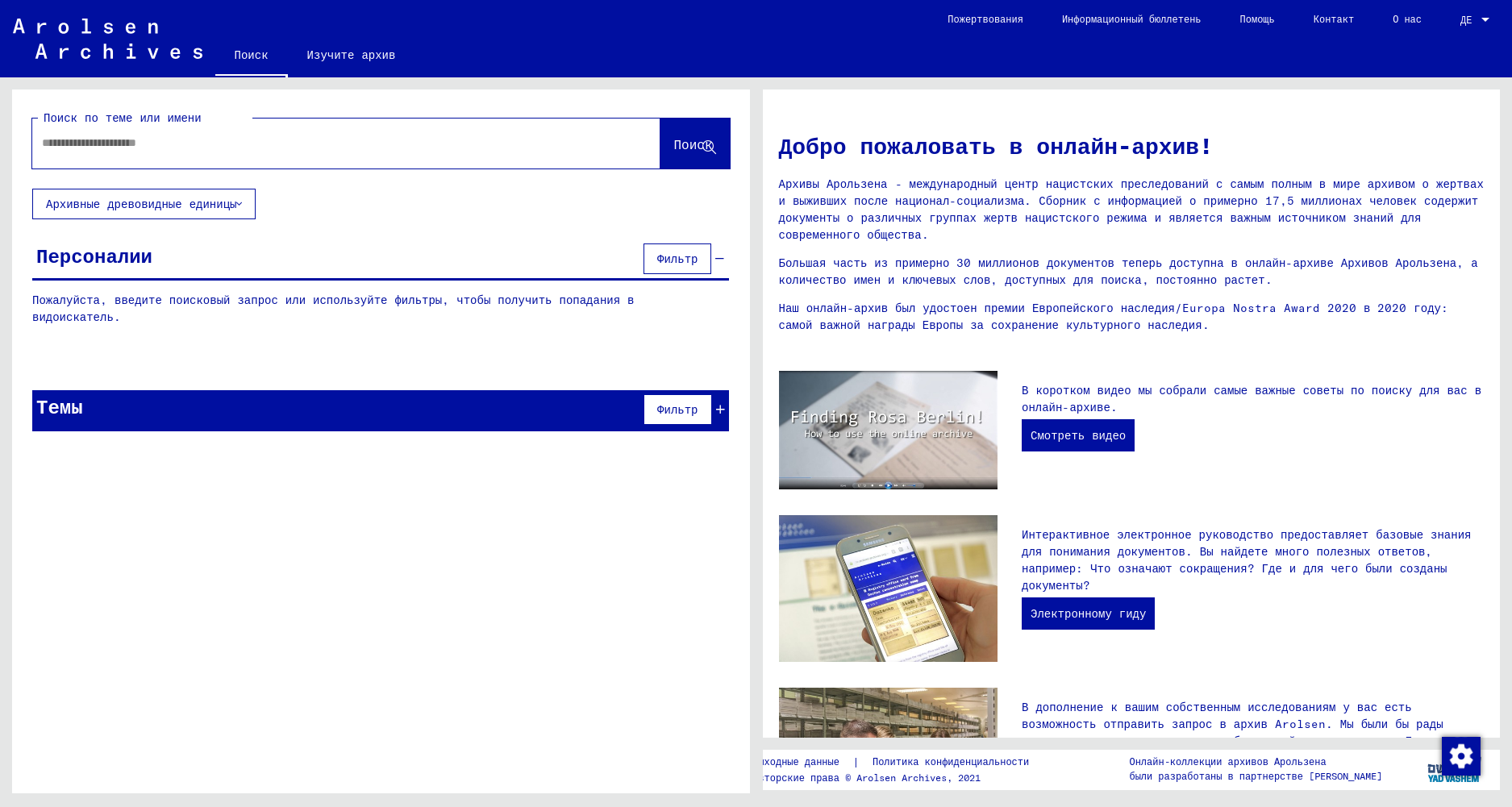
type input "**********"
